Goal: Find specific page/section: Find specific page/section

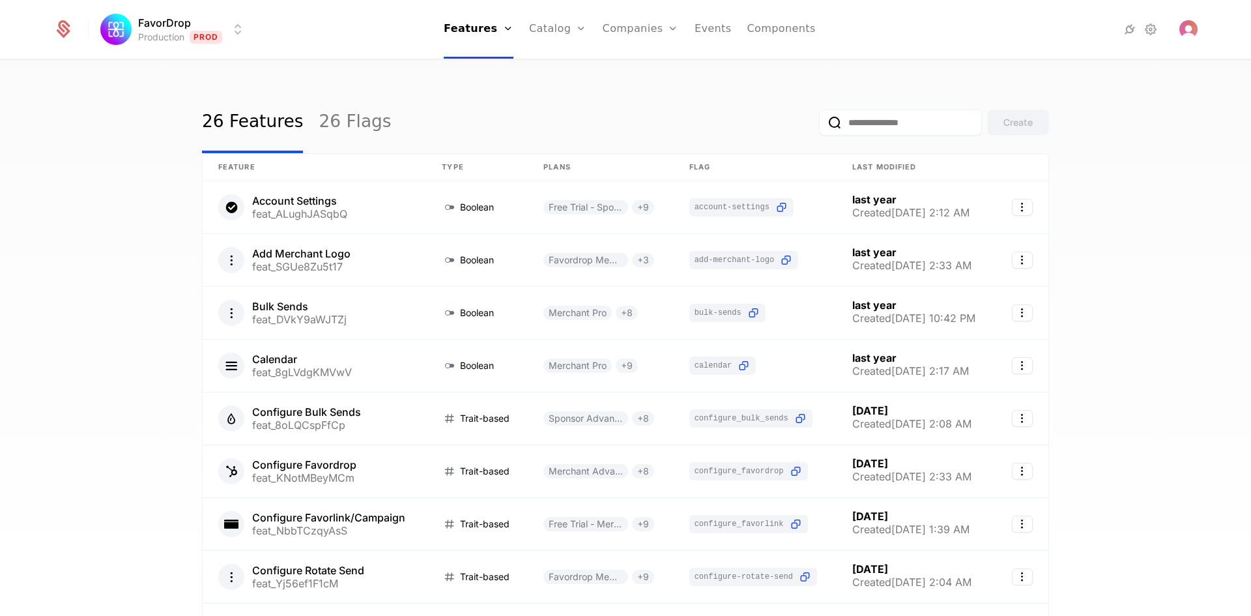
click at [232, 117] on link "26 Features" at bounding box center [252, 122] width 101 height 61
click at [989, 26] on img "Open user button" at bounding box center [1188, 29] width 18 height 18
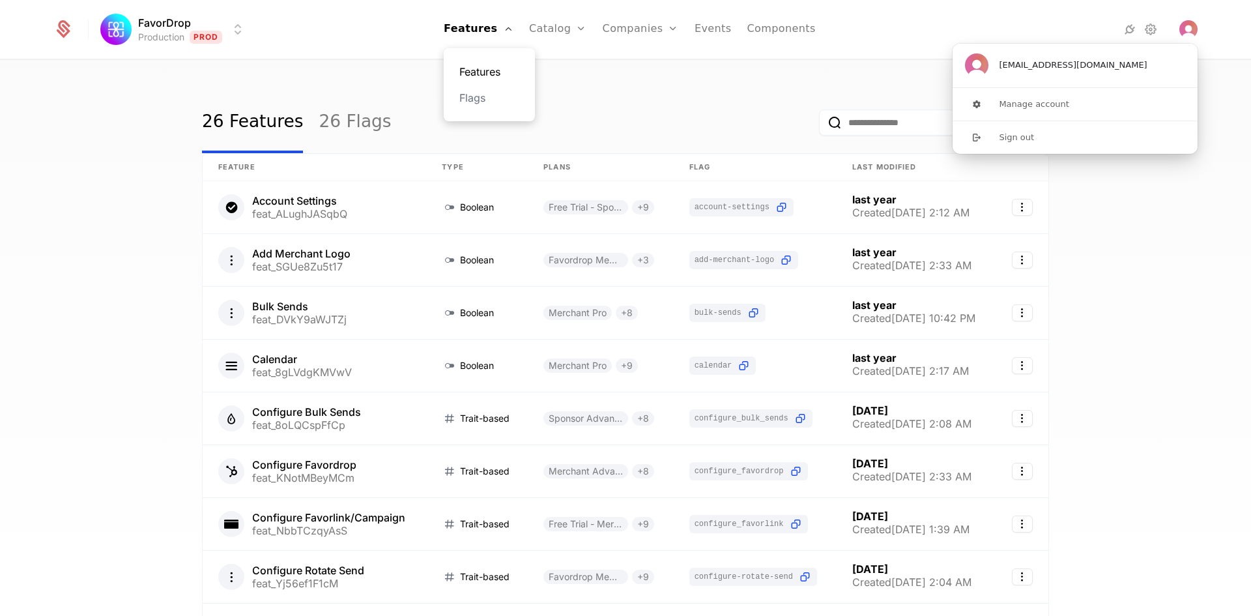
click at [506, 70] on link "Features" at bounding box center [489, 72] width 60 height 16
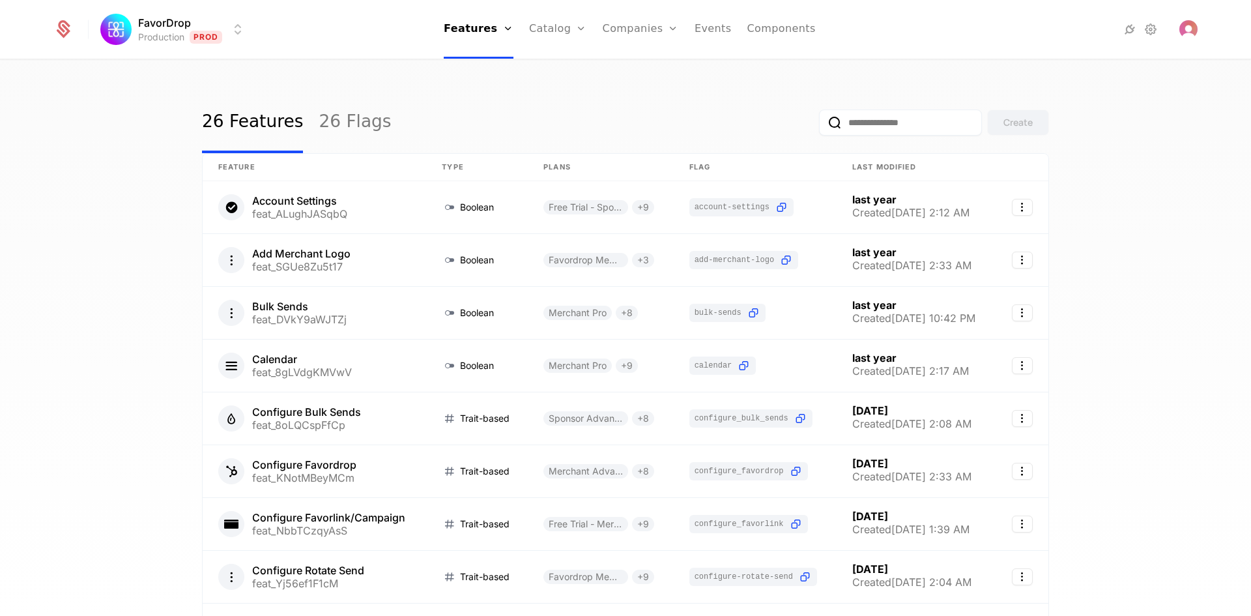
click at [242, 30] on html "FavorDrop Production Prod Features Features Flags Catalog Plans Add Ons Credits…" at bounding box center [625, 308] width 1251 height 616
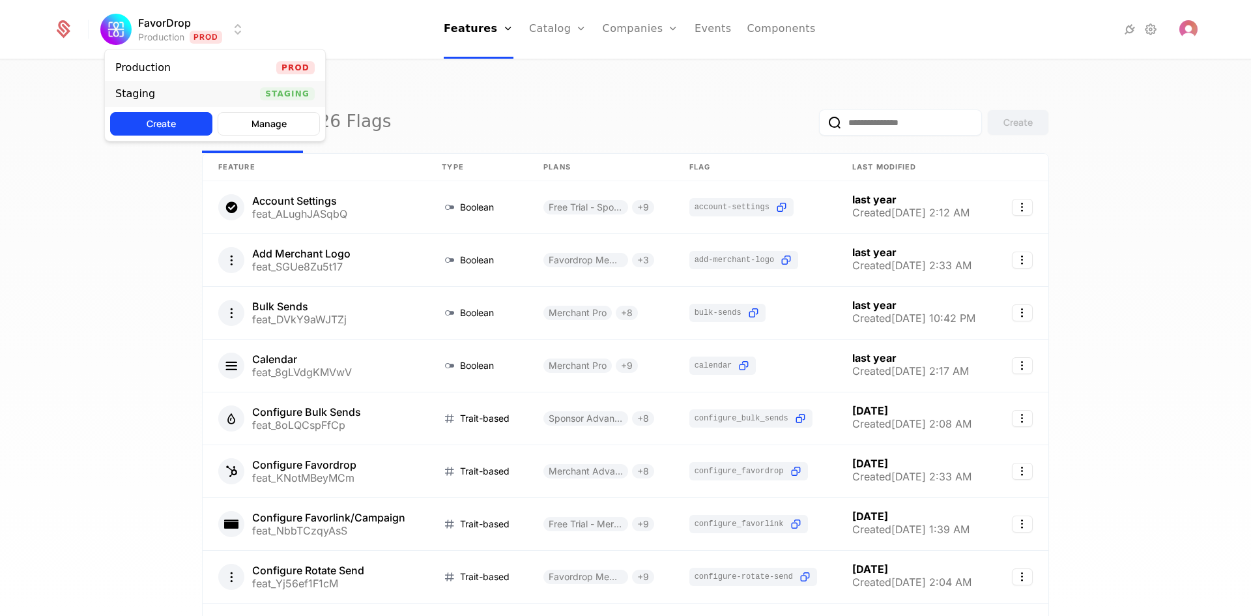
click at [244, 93] on div "Staging Staging" at bounding box center [215, 94] width 220 height 26
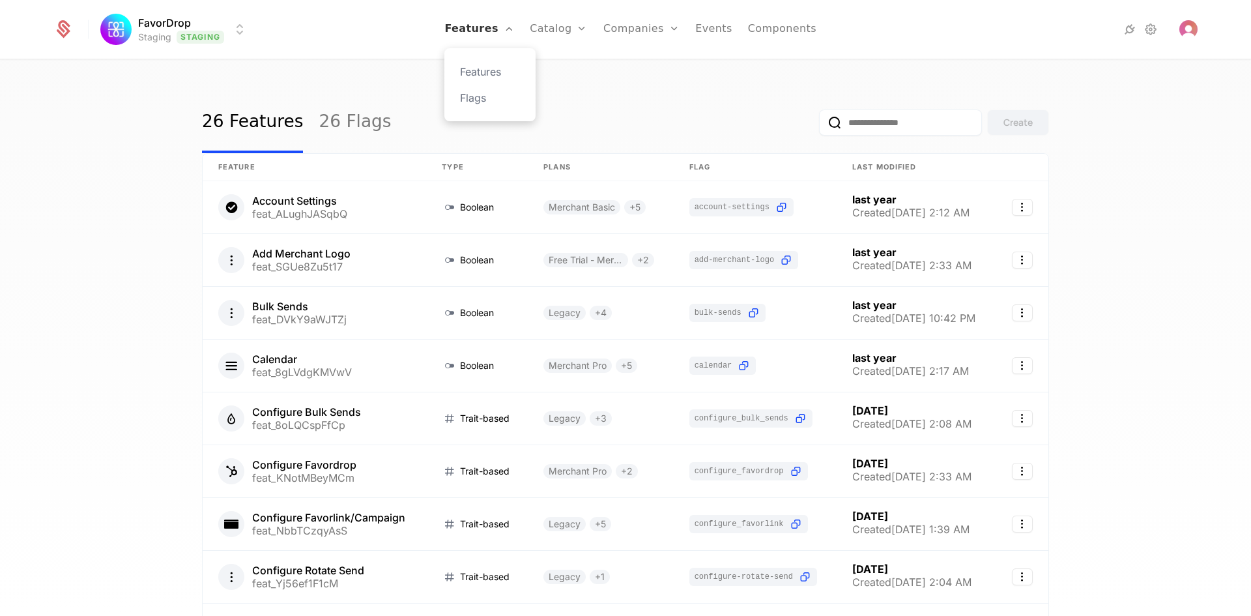
click at [513, 36] on link "Features" at bounding box center [479, 29] width 70 height 59
click at [740, 88] on div "26 Features 26 Flags Create Feature Type Plans Flag Last Modified Account Setti…" at bounding box center [625, 342] width 1251 height 563
click at [72, 308] on div "27 Features 27 Flags Create Feature Type Plans Flag Last Modified Account Setti…" at bounding box center [625, 342] width 1251 height 563
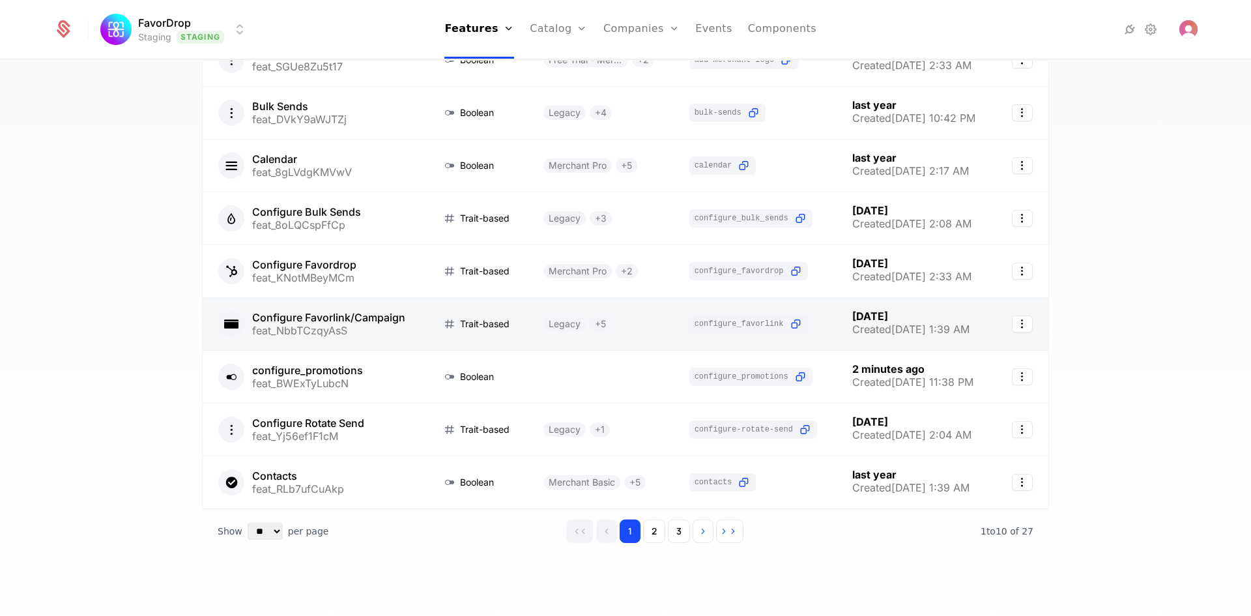
scroll to position [203, 0]
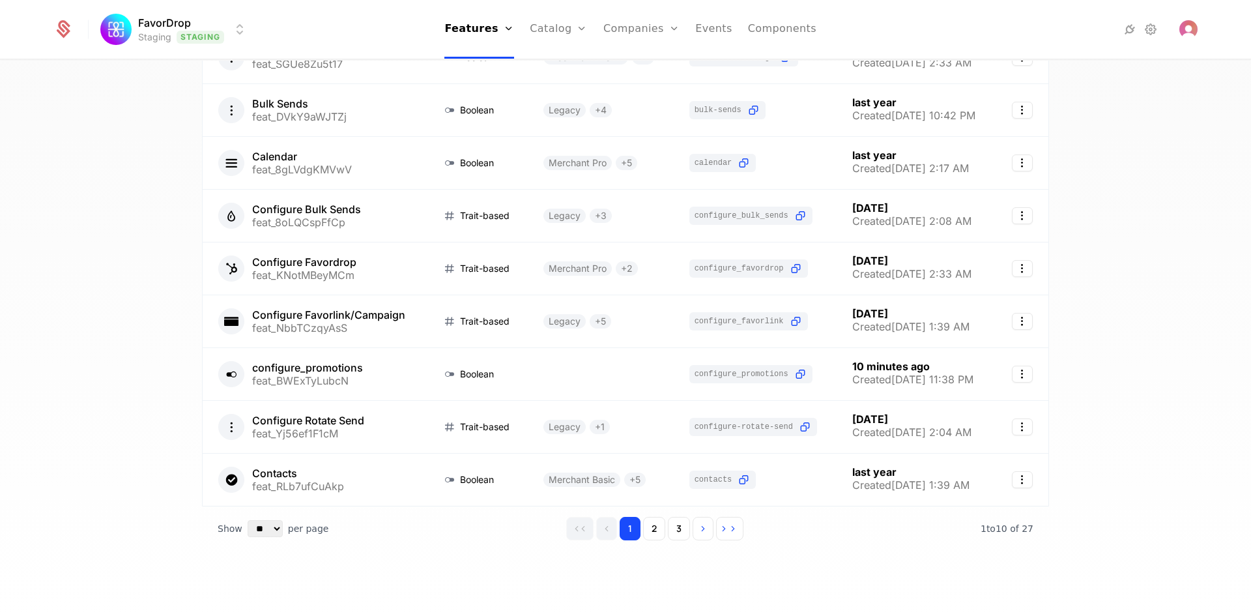
click at [74, 380] on div "27 Features 27 Flags Create Feature Type Plans Flag Last Modified Account Setti…" at bounding box center [625, 342] width 1251 height 563
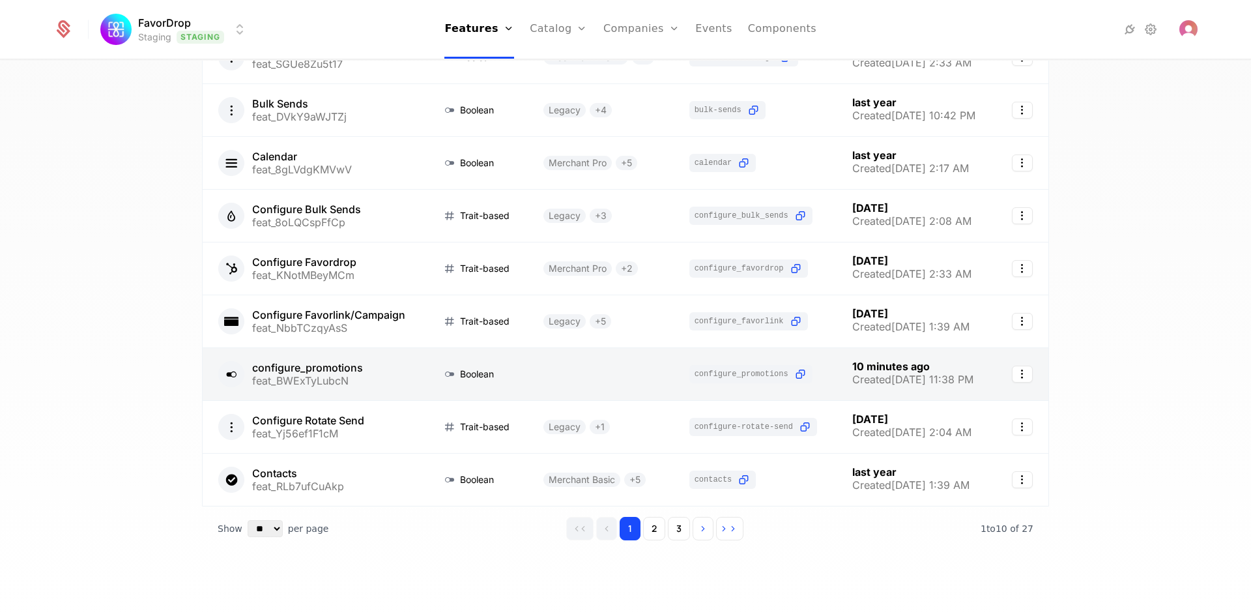
click at [400, 374] on link at bounding box center [314, 374] width 223 height 52
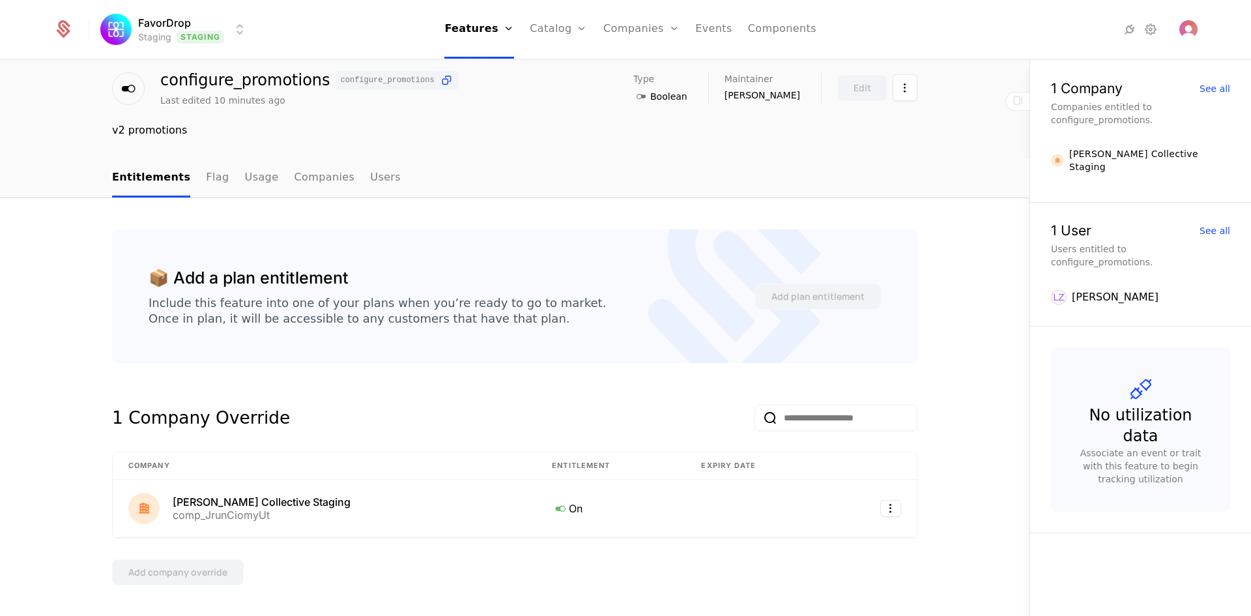
scroll to position [83, 0]
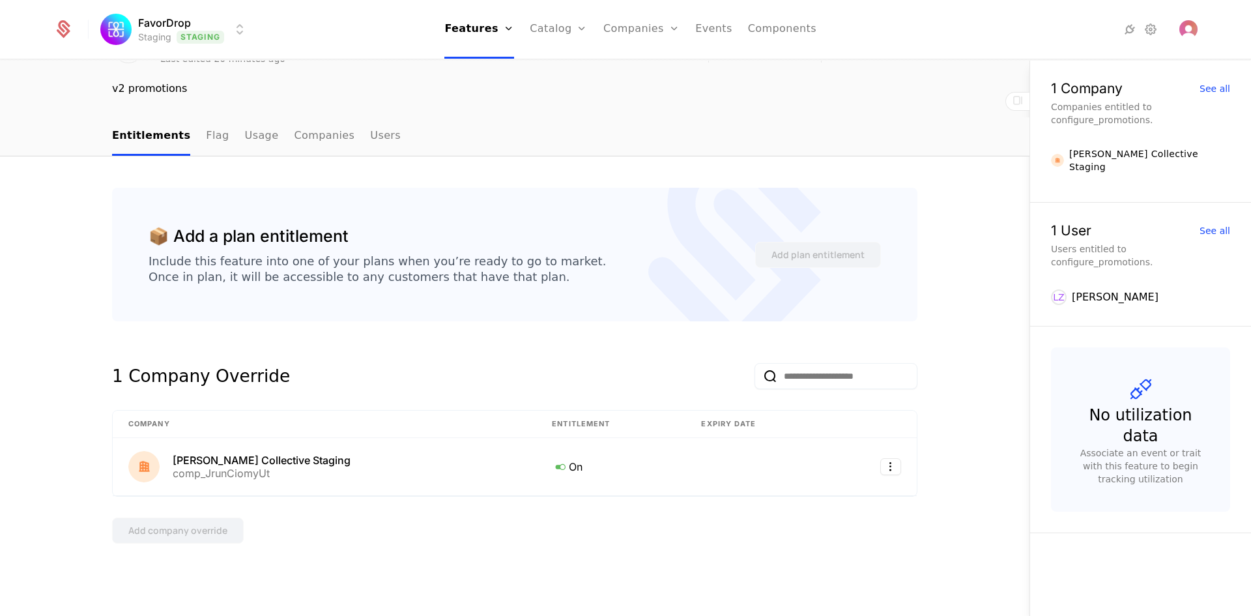
click at [360, 36] on nav "Features Features Flags Catalog Plans Add Ons Credits Configuration Companies C…" at bounding box center [630, 29] width 745 height 59
